Goal: Find specific page/section: Find specific page/section

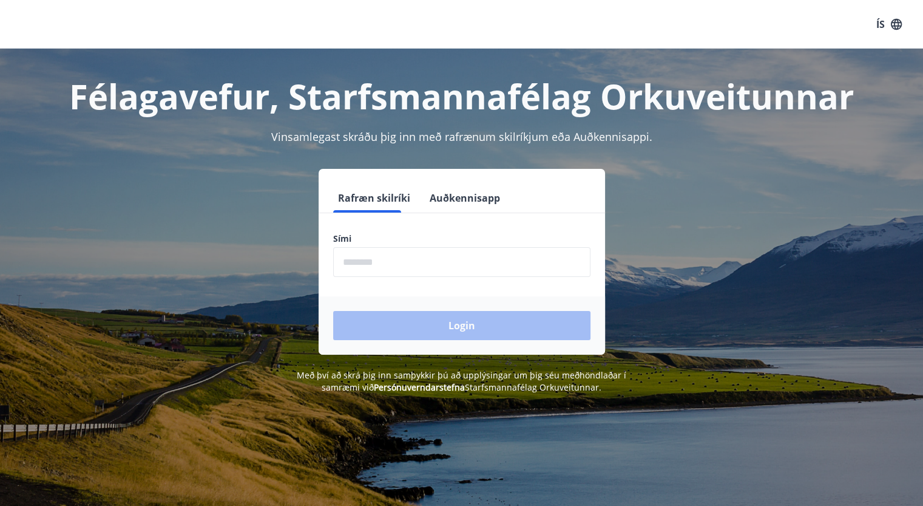
click at [444, 259] on input "phone" at bounding box center [461, 262] width 257 height 30
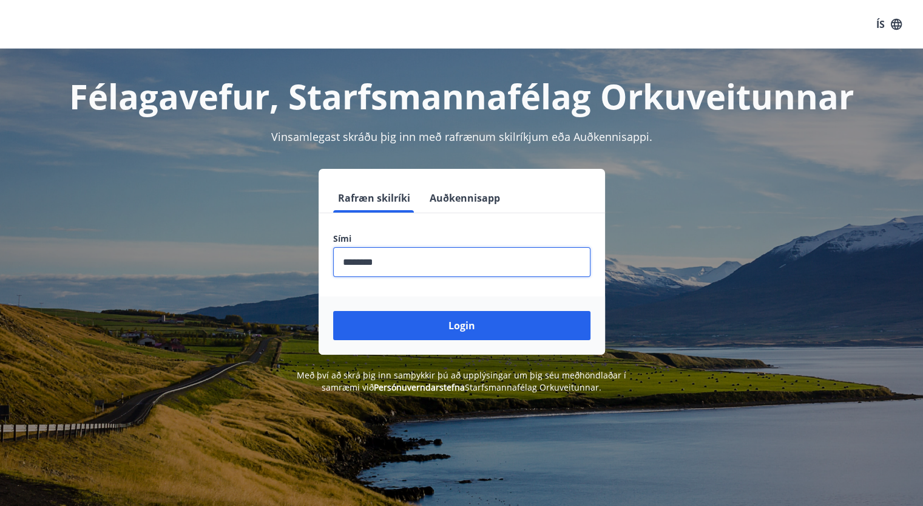
type input "********"
click at [333, 311] on button "Login" at bounding box center [461, 325] width 257 height 29
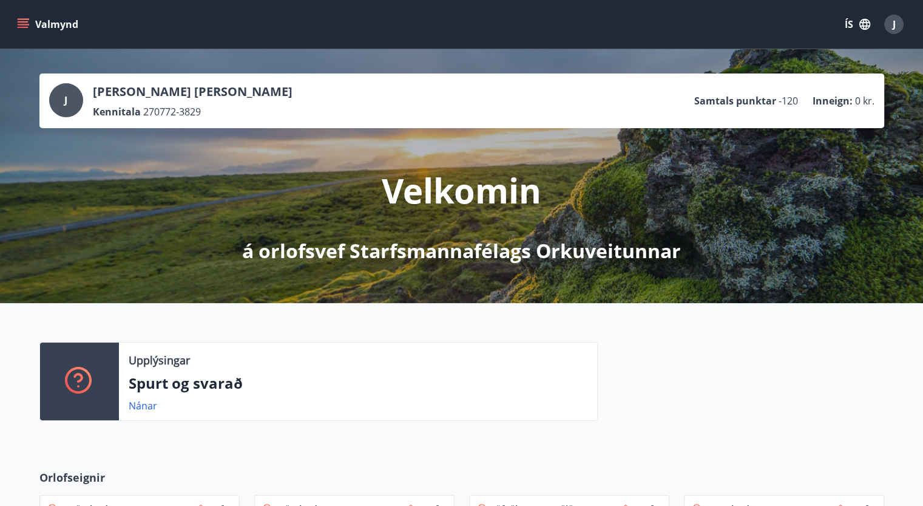
click at [895, 26] on span "J" at bounding box center [894, 24] width 3 height 13
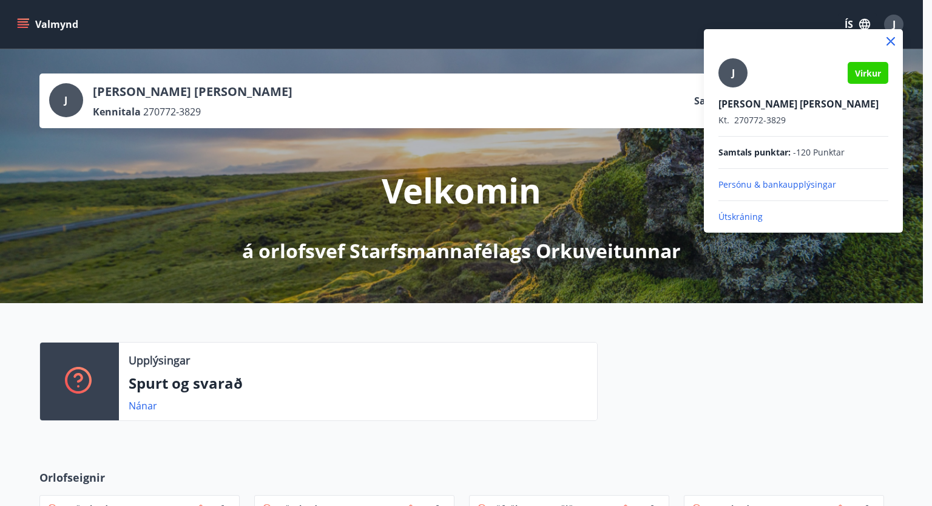
click at [16, 21] on div at bounding box center [466, 253] width 932 height 506
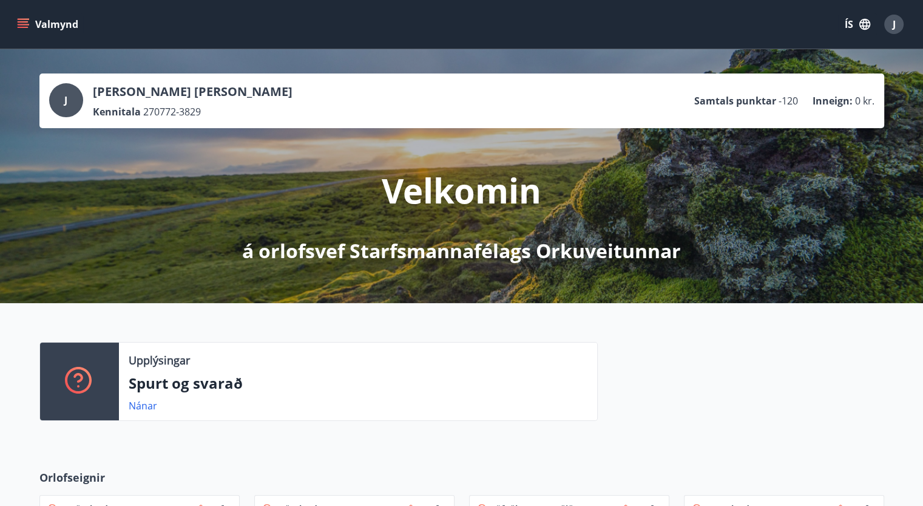
click at [27, 21] on icon "menu" at bounding box center [23, 24] width 12 height 12
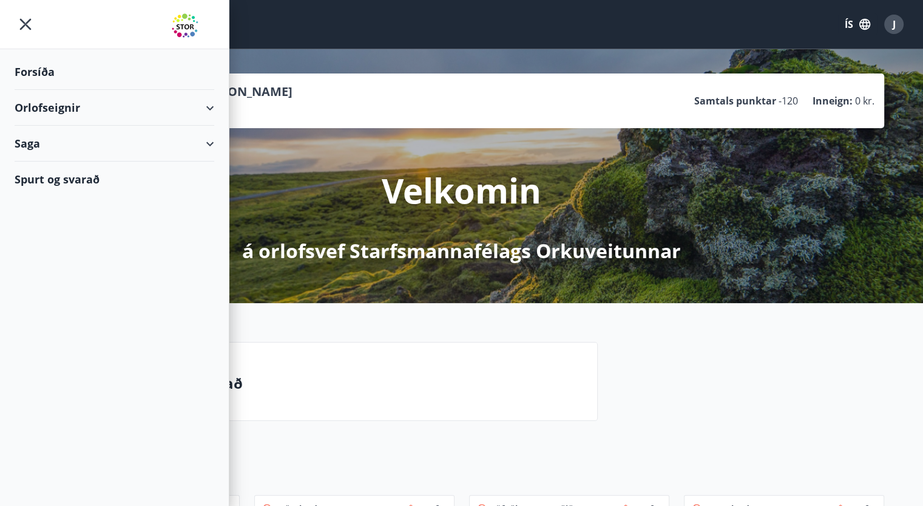
click at [53, 144] on div "Saga" at bounding box center [115, 144] width 200 height 36
click at [50, 198] on div "Umsóknir" at bounding box center [114, 199] width 180 height 25
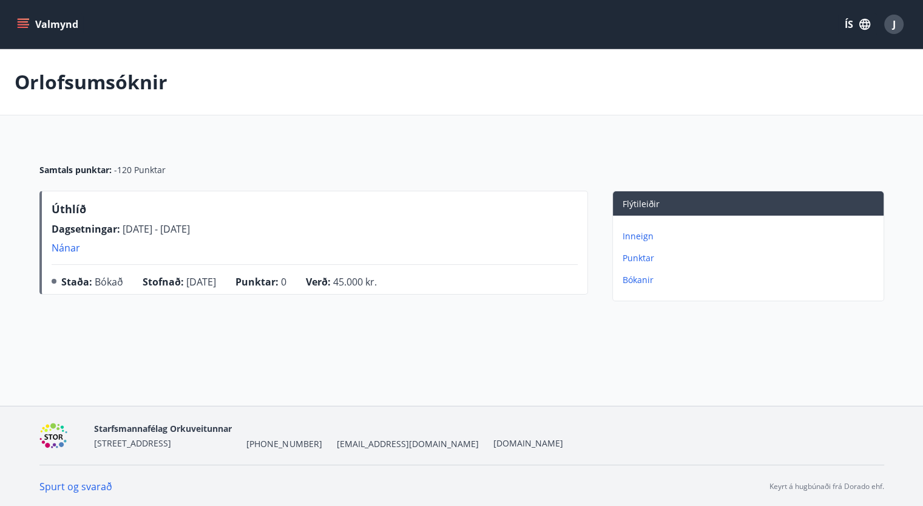
click at [63, 249] on p "Nánar" at bounding box center [121, 247] width 138 height 13
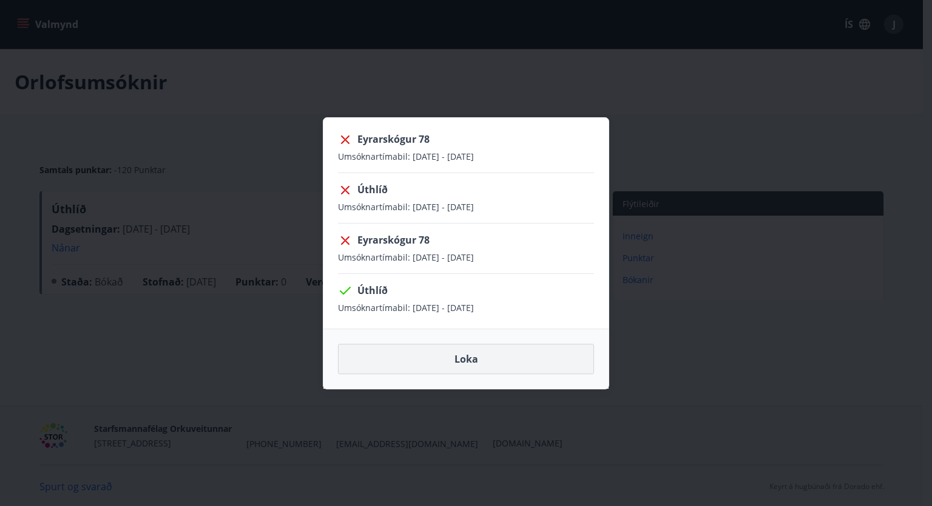
click at [449, 360] on button "Loka" at bounding box center [466, 359] width 256 height 30
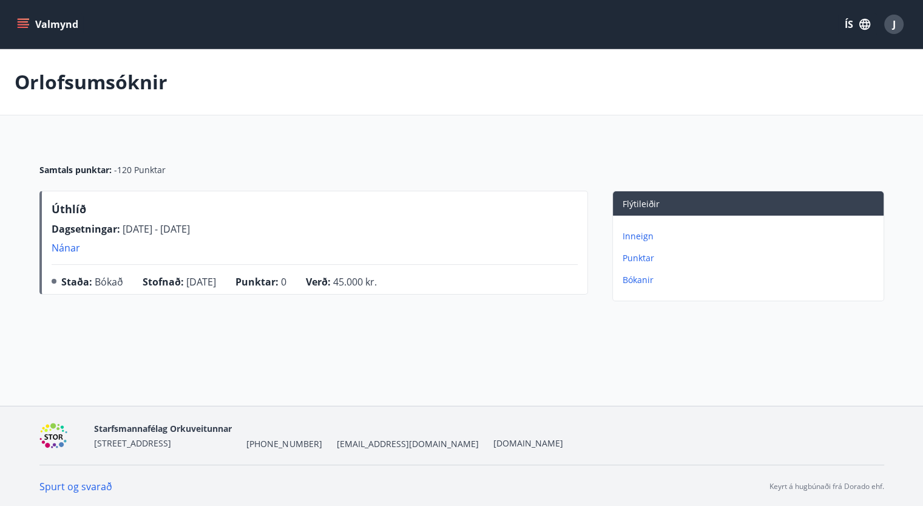
click at [21, 14] on button "Valmynd" at bounding box center [49, 24] width 69 height 22
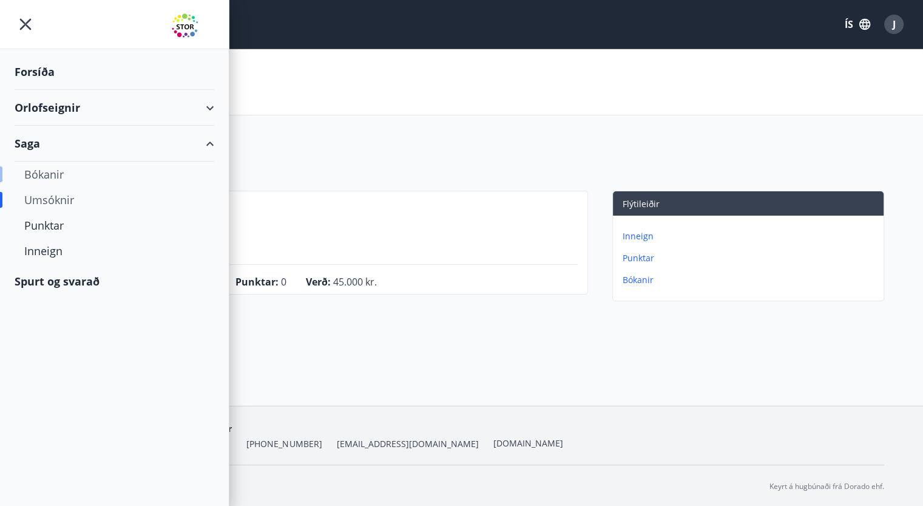
click at [46, 176] on div "Bókanir" at bounding box center [114, 173] width 180 height 25
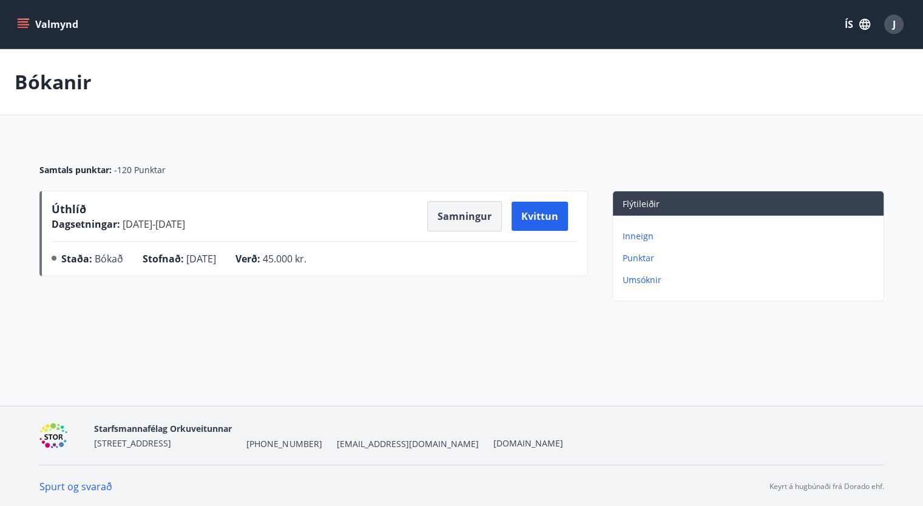
click at [463, 217] on button "Samningur" at bounding box center [464, 216] width 75 height 30
